Goal: Information Seeking & Learning: Learn about a topic

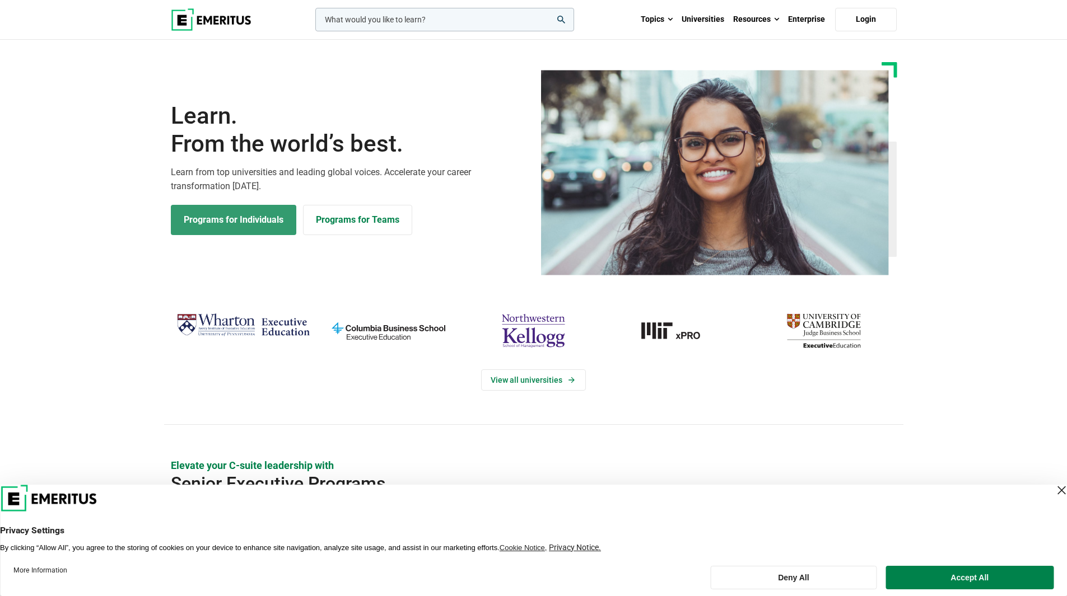
click at [270, 211] on link "Programs for Individuals" at bounding box center [233, 220] width 125 height 30
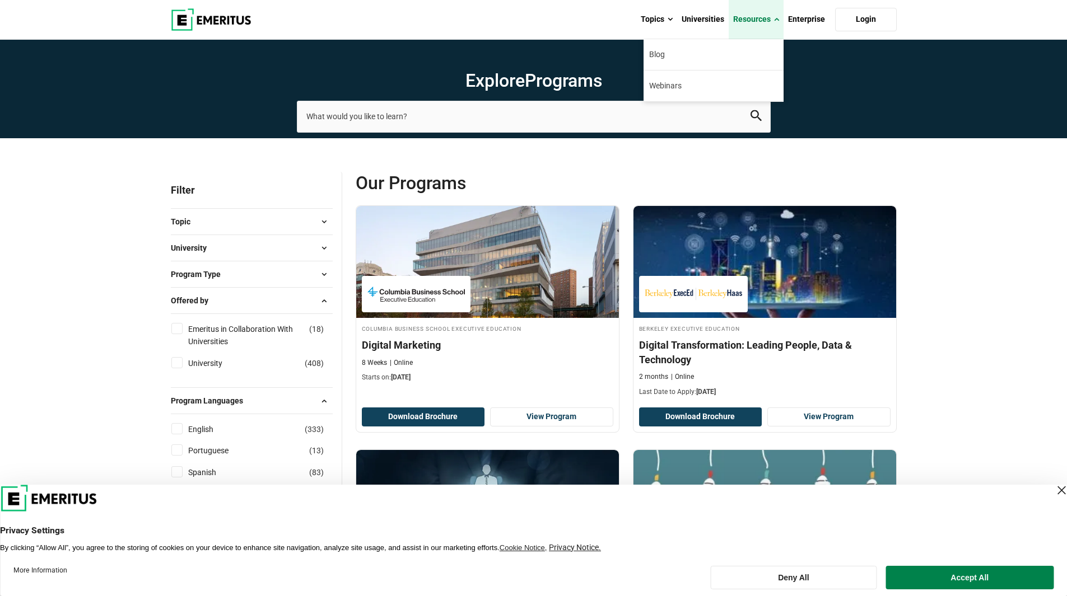
click at [774, 20] on span at bounding box center [776, 19] width 5 height 11
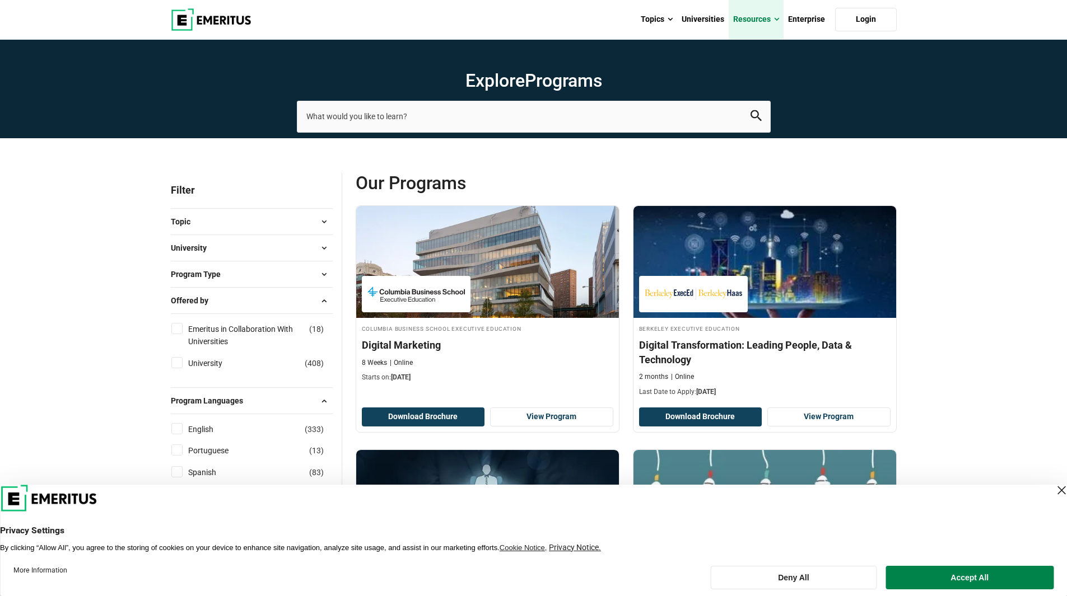
click at [774, 20] on span at bounding box center [776, 19] width 5 height 11
click at [293, 272] on button "Program Type" at bounding box center [252, 274] width 162 height 17
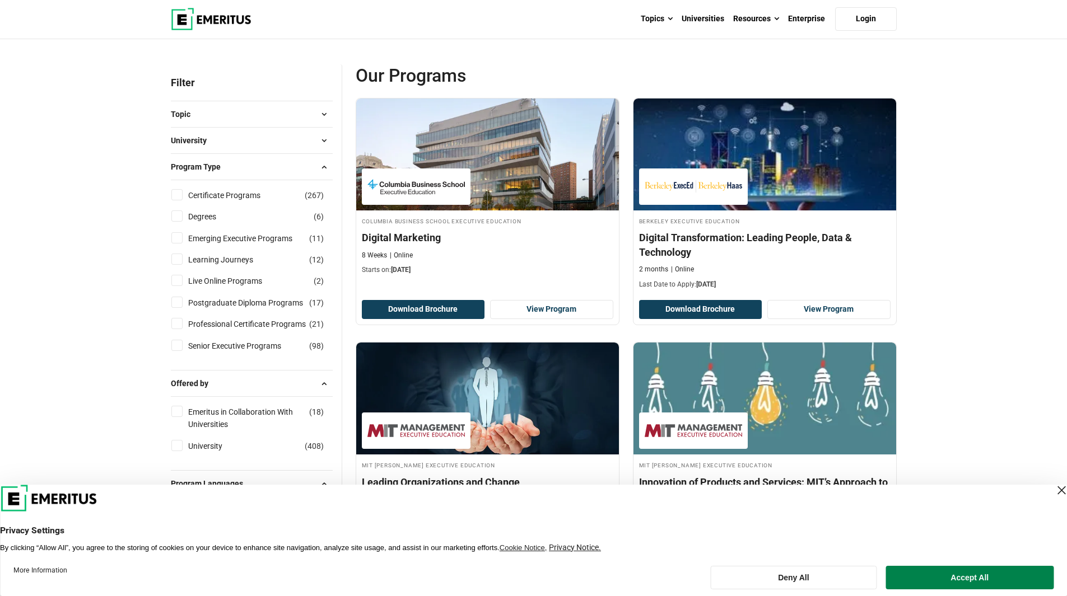
scroll to position [112, 0]
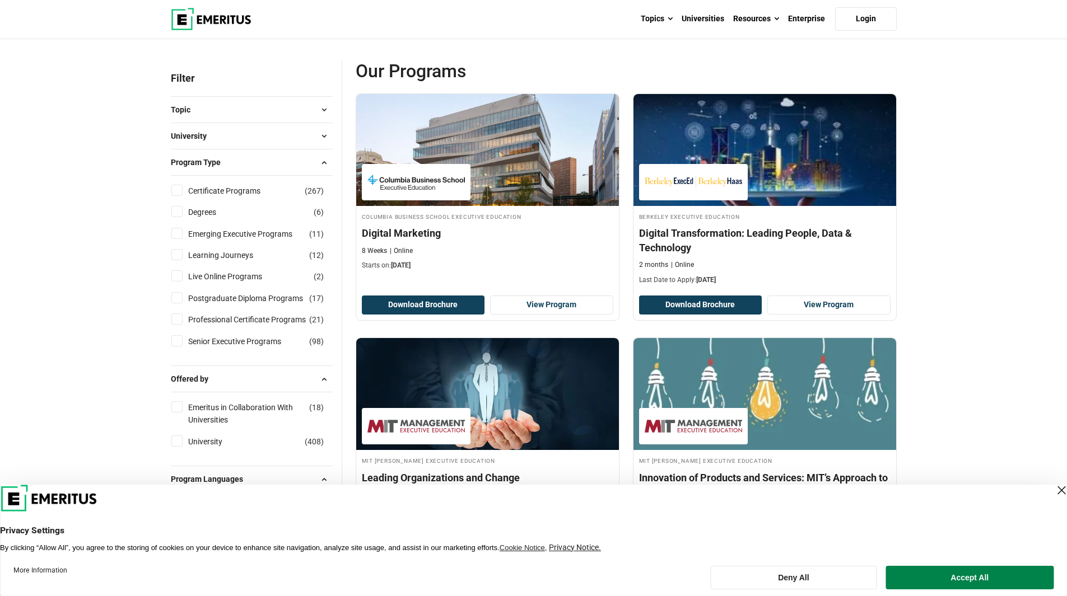
click at [179, 192] on input "Certificate Programs ( 267 )" at bounding box center [176, 190] width 11 height 11
checkbox input "true"
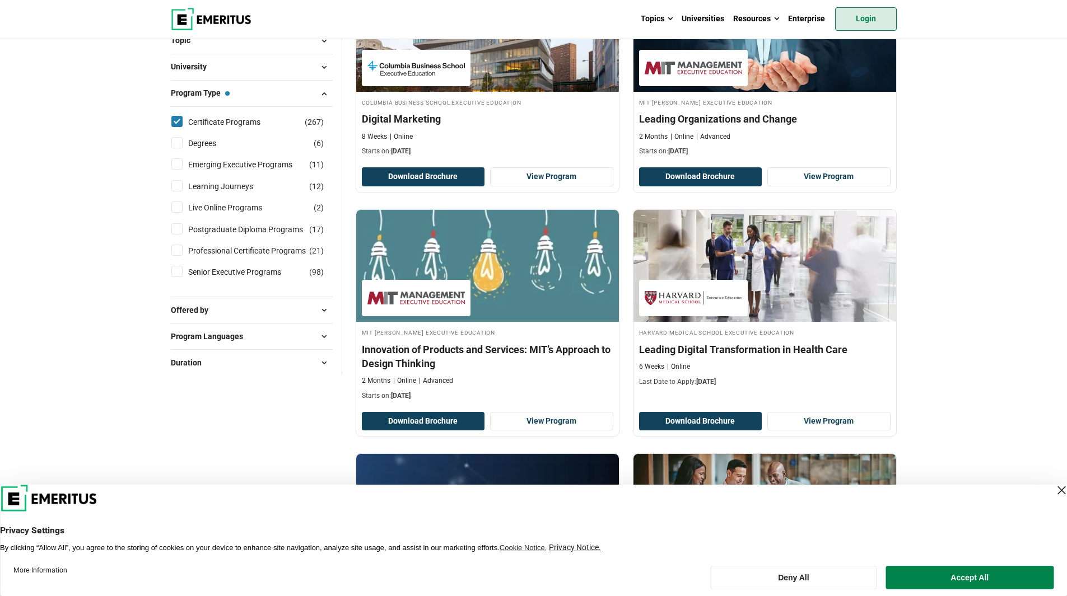
scroll to position [392, 0]
